Goal: Information Seeking & Learning: Learn about a topic

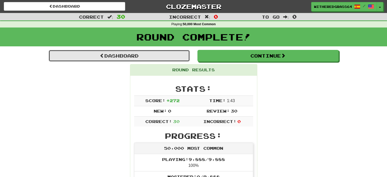
click at [131, 57] on link "Dashboard" at bounding box center [119, 56] width 141 height 12
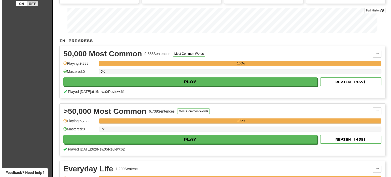
scroll to position [70, 0]
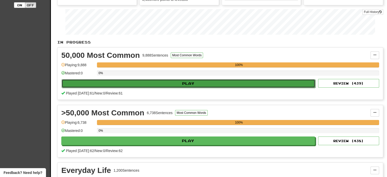
click at [155, 82] on button "Play" at bounding box center [189, 83] width 254 height 9
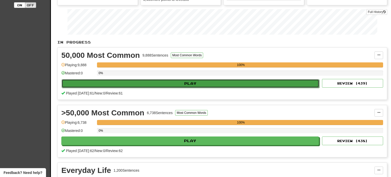
select select "**"
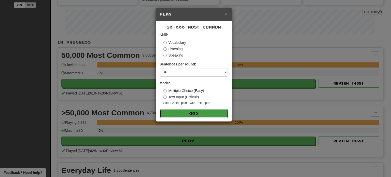
click at [174, 114] on button "Go" at bounding box center [194, 113] width 68 height 9
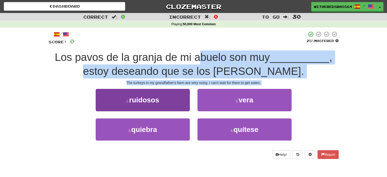
drag, startPoint x: 200, startPoint y: 63, endPoint x: 180, endPoint y: 98, distance: 40.3
click at [180, 98] on div "/ Score: 0 25 % Mastered Los pavos de la granja de mi abuelo son muy __________…" at bounding box center [194, 94] width 290 height 127
click at [170, 98] on button "1 . ruidosos" at bounding box center [143, 100] width 94 height 22
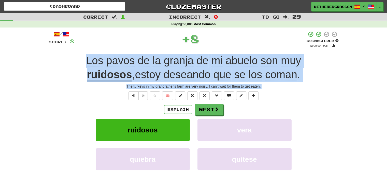
click at [283, 100] on div "/ Score: 8 + 8 50 % Mastered Review: 2025-09-28 Los pavos de la granja de mi ab…" at bounding box center [194, 117] width 290 height 173
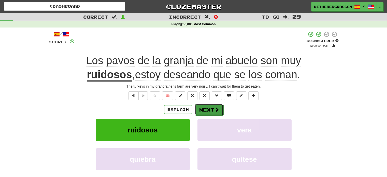
click at [212, 107] on button "Next" at bounding box center [209, 110] width 28 height 12
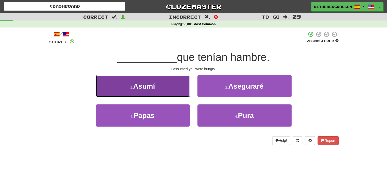
click at [164, 92] on button "1 . Asumí" at bounding box center [143, 86] width 94 height 22
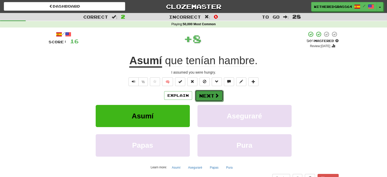
click at [211, 99] on button "Next" at bounding box center [209, 96] width 28 height 12
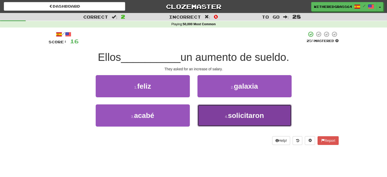
click at [227, 114] on button "4 . solicitaron" at bounding box center [244, 115] width 94 height 22
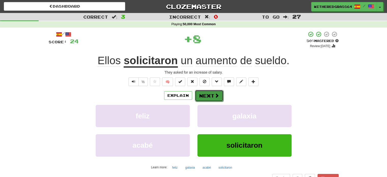
click at [214, 94] on span at bounding box center [216, 95] width 5 height 5
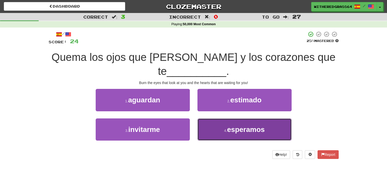
click at [208, 130] on button "4 . esperamos" at bounding box center [244, 129] width 94 height 22
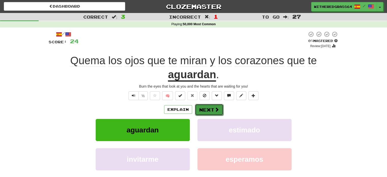
click at [209, 113] on button "Next" at bounding box center [209, 110] width 28 height 12
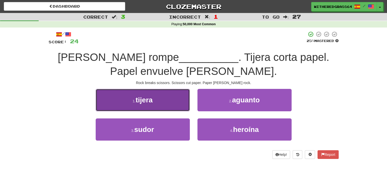
click at [174, 97] on button "1 . tijera" at bounding box center [143, 100] width 94 height 22
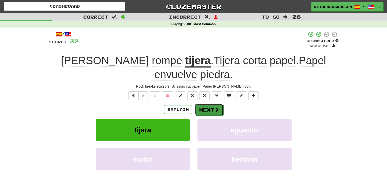
click at [208, 111] on button "Next" at bounding box center [209, 110] width 28 height 12
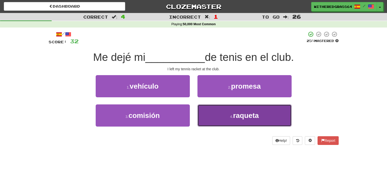
click at [209, 111] on button "4 . raqueta" at bounding box center [244, 115] width 94 height 22
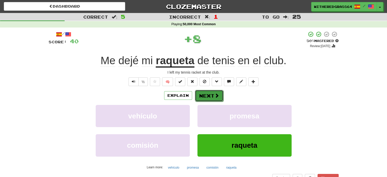
click at [210, 96] on button "Next" at bounding box center [209, 96] width 28 height 12
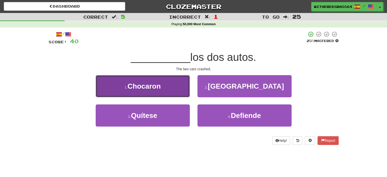
click at [187, 94] on button "1 . Chocaron" at bounding box center [143, 86] width 94 height 22
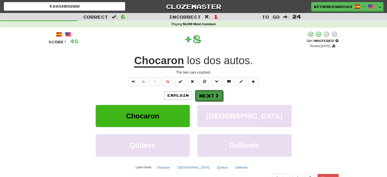
click at [208, 94] on button "Next" at bounding box center [209, 96] width 28 height 12
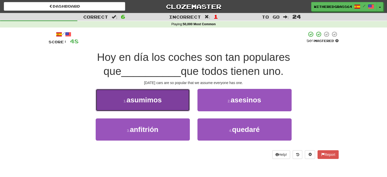
click at [182, 101] on button "1 . asumimos" at bounding box center [143, 100] width 94 height 22
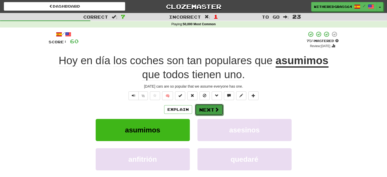
click at [203, 109] on button "Next" at bounding box center [209, 110] width 28 height 12
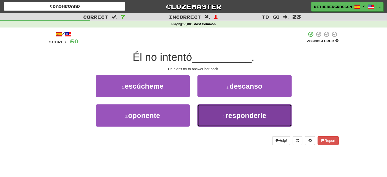
click at [213, 112] on button "4 . responderle" at bounding box center [244, 115] width 94 height 22
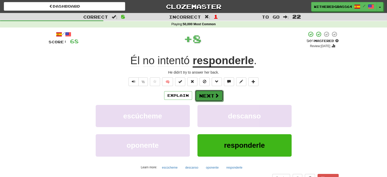
click at [210, 96] on button "Next" at bounding box center [209, 96] width 28 height 12
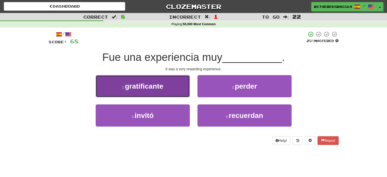
click at [175, 93] on button "1 . gratificante" at bounding box center [143, 86] width 94 height 22
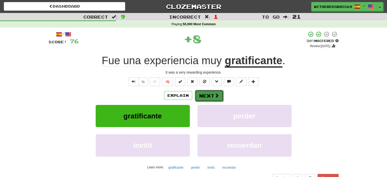
click at [206, 100] on button "Next" at bounding box center [209, 96] width 28 height 12
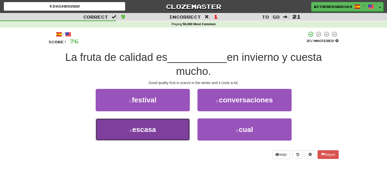
click at [172, 124] on button "3 . escasa" at bounding box center [143, 129] width 94 height 22
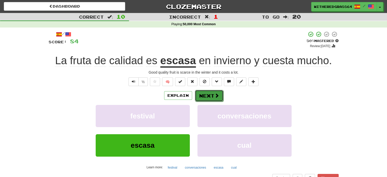
click at [208, 97] on button "Next" at bounding box center [209, 96] width 28 height 12
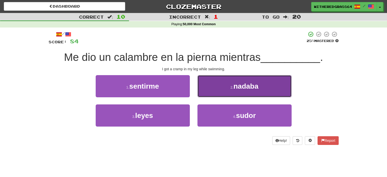
click at [204, 89] on button "2 . nadaba" at bounding box center [244, 86] width 94 height 22
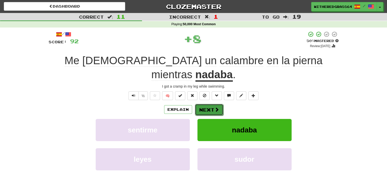
click at [204, 104] on button "Next" at bounding box center [209, 110] width 28 height 12
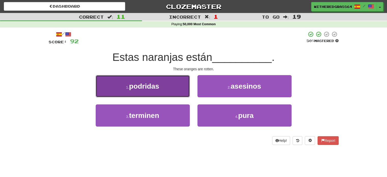
click at [176, 83] on button "1 . podridas" at bounding box center [143, 86] width 94 height 22
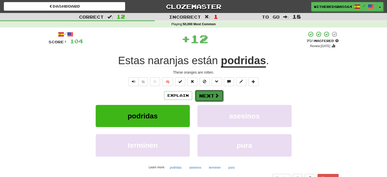
click at [202, 94] on button "Next" at bounding box center [209, 96] width 28 height 12
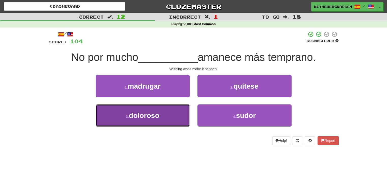
click at [180, 114] on button "3 . doloroso" at bounding box center [143, 115] width 94 height 22
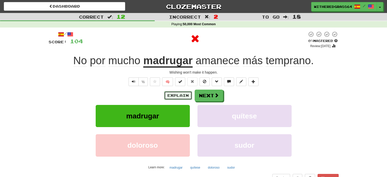
click at [174, 93] on button "Explain" at bounding box center [178, 95] width 28 height 9
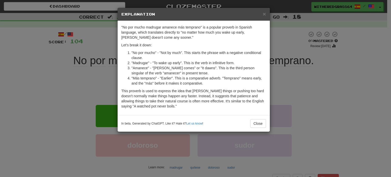
click at [97, 89] on div "× Explanation "No por mucho madrugar amanece más temprano" is a popular proverb…" at bounding box center [195, 88] width 391 height 177
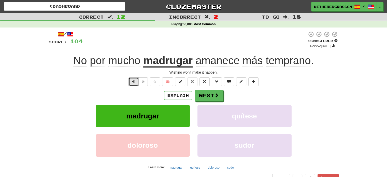
click at [133, 80] on span "Text-to-speech controls" at bounding box center [134, 82] width 4 height 4
click at [131, 80] on button "Text-to-speech controls" at bounding box center [133, 81] width 10 height 9
click at [210, 94] on button "Next" at bounding box center [209, 96] width 28 height 12
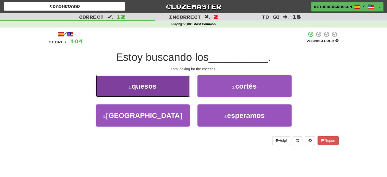
click at [182, 83] on button "1 . quesos" at bounding box center [143, 86] width 94 height 22
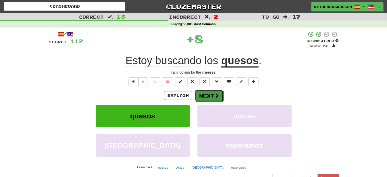
click at [215, 95] on span at bounding box center [216, 95] width 5 height 5
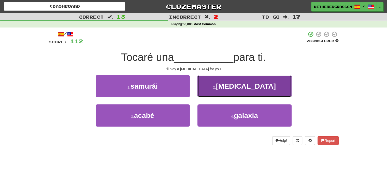
click at [213, 95] on button "2 . sonata" at bounding box center [244, 86] width 94 height 22
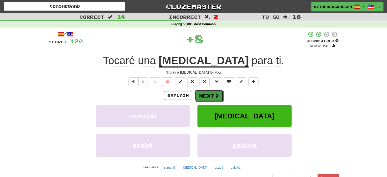
click at [213, 97] on button "Next" at bounding box center [209, 96] width 28 height 12
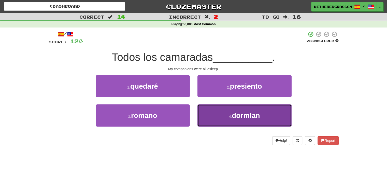
click at [217, 114] on button "4 . dormían" at bounding box center [244, 115] width 94 height 22
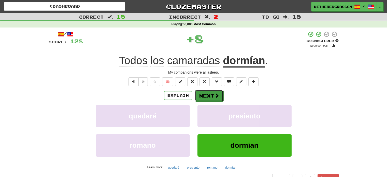
click at [207, 97] on button "Next" at bounding box center [209, 96] width 28 height 12
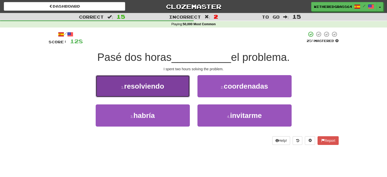
click at [183, 88] on button "1 . resolviendo" at bounding box center [143, 86] width 94 height 22
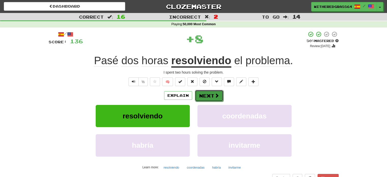
click at [207, 95] on button "Next" at bounding box center [209, 96] width 28 height 12
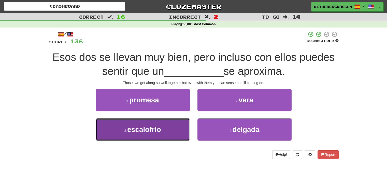
click at [180, 127] on button "3 . escalofrío" at bounding box center [143, 129] width 94 height 22
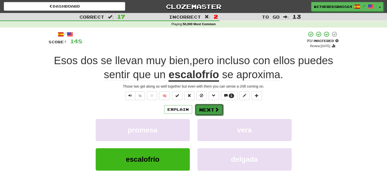
click at [213, 110] on button "Next" at bounding box center [209, 110] width 28 height 12
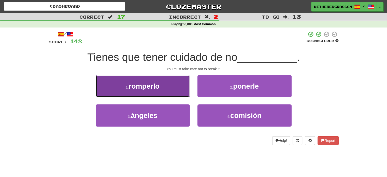
click at [186, 93] on button "1 . romperlo" at bounding box center [143, 86] width 94 height 22
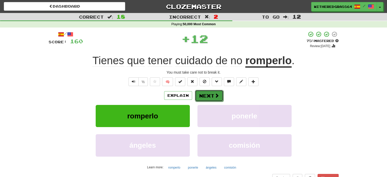
click at [211, 94] on button "Next" at bounding box center [209, 96] width 28 height 12
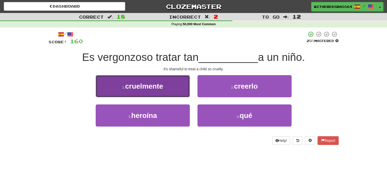
click at [175, 88] on button "1 . cruelmente" at bounding box center [143, 86] width 94 height 22
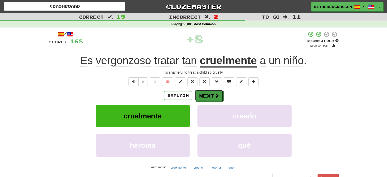
click at [205, 95] on button "Next" at bounding box center [209, 96] width 28 height 12
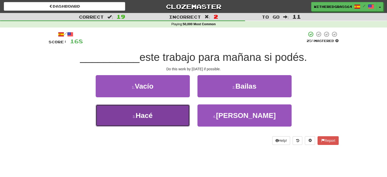
click at [181, 112] on button "3 . Hacé" at bounding box center [143, 115] width 94 height 22
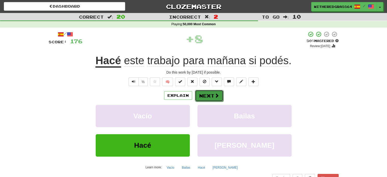
click at [209, 99] on button "Next" at bounding box center [209, 96] width 28 height 12
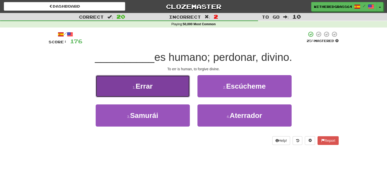
click at [185, 92] on button "1 . Errar" at bounding box center [143, 86] width 94 height 22
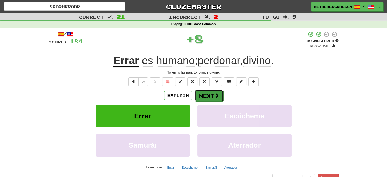
click at [209, 94] on button "Next" at bounding box center [209, 96] width 28 height 12
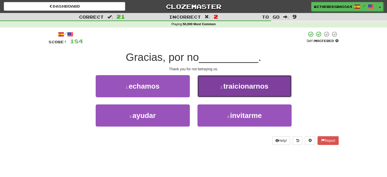
click at [205, 84] on button "2 . traicionarnos" at bounding box center [244, 86] width 94 height 22
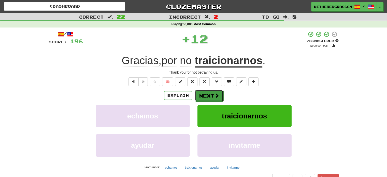
click at [206, 96] on button "Next" at bounding box center [209, 96] width 28 height 12
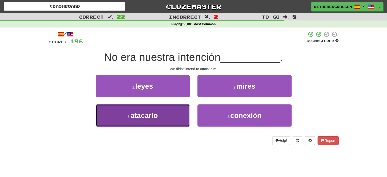
click at [185, 110] on button "3 . atacarlo" at bounding box center [143, 115] width 94 height 22
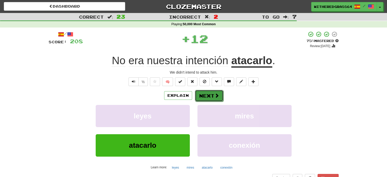
click at [212, 94] on button "Next" at bounding box center [209, 96] width 28 height 12
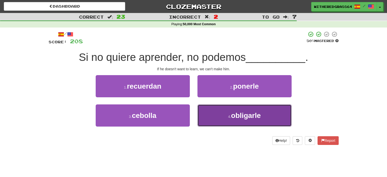
click at [214, 109] on button "4 . obligarle" at bounding box center [244, 115] width 94 height 22
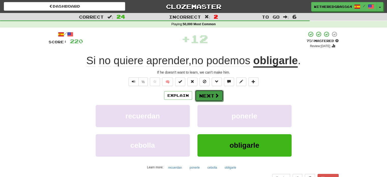
click at [211, 95] on button "Next" at bounding box center [209, 96] width 28 height 12
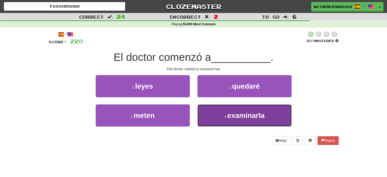
click at [215, 113] on button "4 . examinarla" at bounding box center [244, 115] width 94 height 22
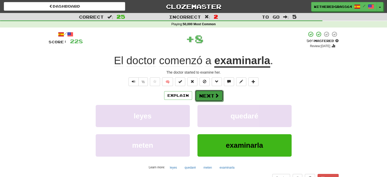
click at [210, 97] on button "Next" at bounding box center [209, 96] width 28 height 12
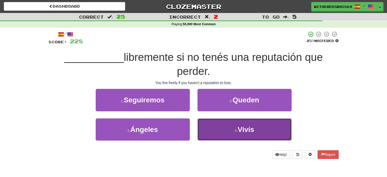
click at [210, 126] on button "4 . Vivís" at bounding box center [244, 129] width 94 height 22
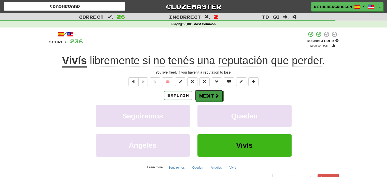
click at [209, 95] on button "Next" at bounding box center [209, 96] width 28 height 12
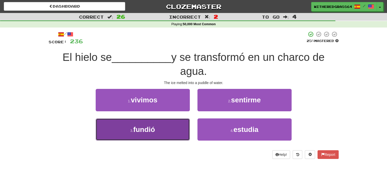
click at [182, 125] on button "3 . fundió" at bounding box center [143, 129] width 94 height 22
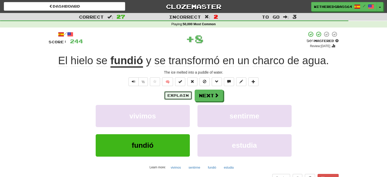
click at [174, 98] on button "Explain" at bounding box center [178, 95] width 28 height 9
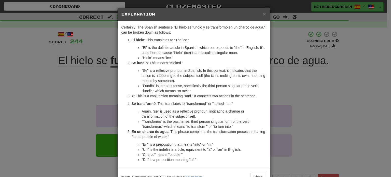
click at [85, 75] on div "× Explanation Certainly! The Spanish sentence "El hielo se fundió y se transfor…" at bounding box center [195, 88] width 391 height 177
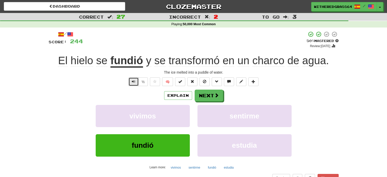
click at [132, 81] on span "Text-to-speech controls" at bounding box center [134, 82] width 4 height 4
click at [210, 92] on button "Next" at bounding box center [209, 96] width 28 height 12
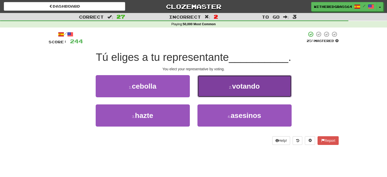
click at [217, 91] on button "2 . votando" at bounding box center [244, 86] width 94 height 22
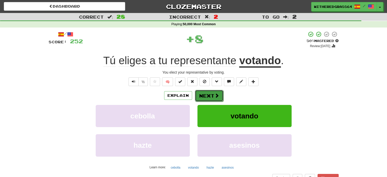
click at [210, 94] on button "Next" at bounding box center [209, 96] width 28 height 12
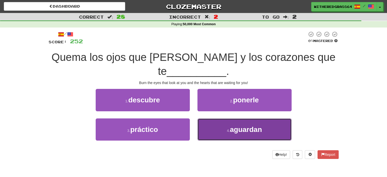
click at [216, 130] on button "4 . aguardan" at bounding box center [244, 129] width 94 height 22
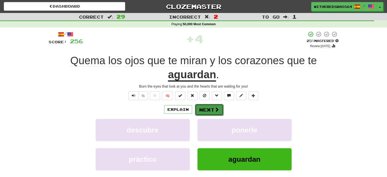
click at [211, 108] on button "Next" at bounding box center [209, 110] width 28 height 12
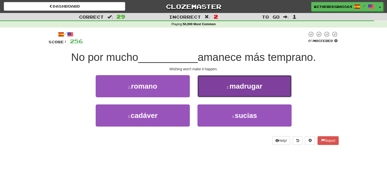
click at [208, 91] on button "2 . madrugar" at bounding box center [244, 86] width 94 height 22
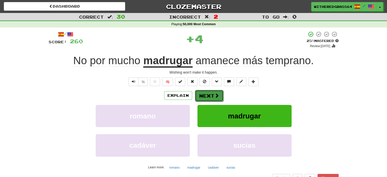
click at [208, 95] on button "Next" at bounding box center [209, 96] width 28 height 12
